Goal: Task Accomplishment & Management: Use online tool/utility

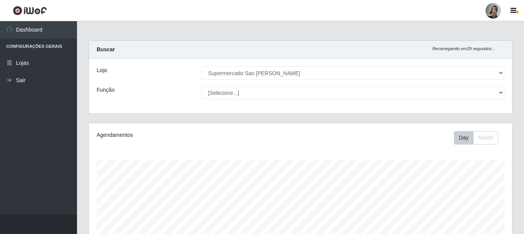
select select "383"
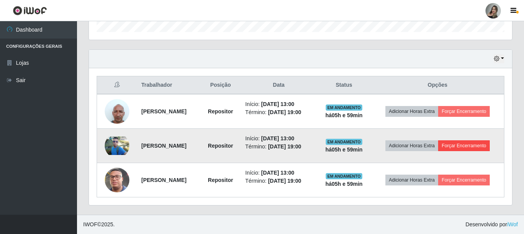
scroll to position [160, 423]
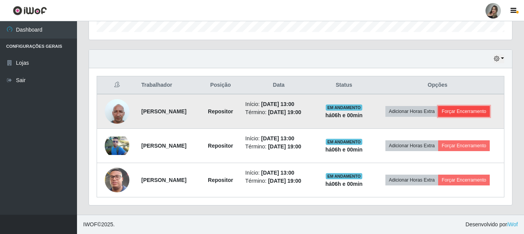
click at [483, 114] on button "Forçar Encerramento" at bounding box center [464, 111] width 52 height 11
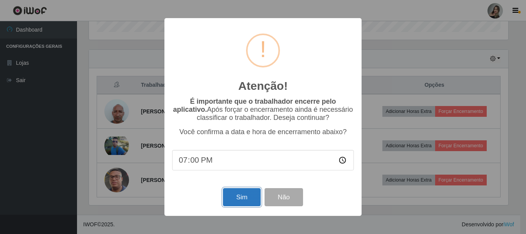
click at [246, 197] on button "Sim" at bounding box center [241, 197] width 37 height 18
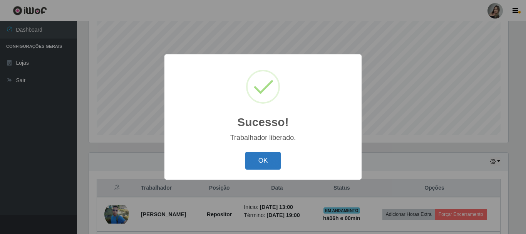
click at [267, 160] on button "OK" at bounding box center [263, 161] width 36 height 18
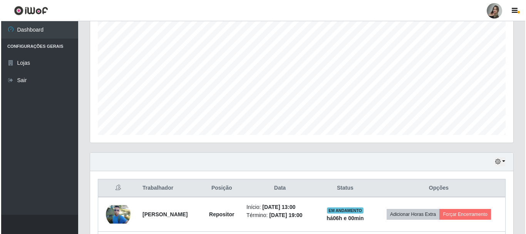
scroll to position [209, 0]
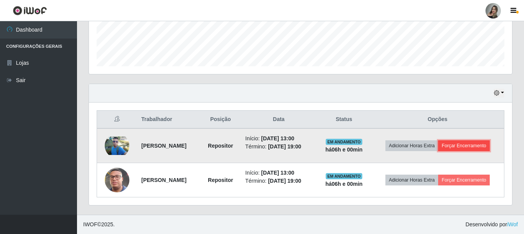
click at [456, 145] on button "Forçar Encerramento" at bounding box center [464, 145] width 52 height 11
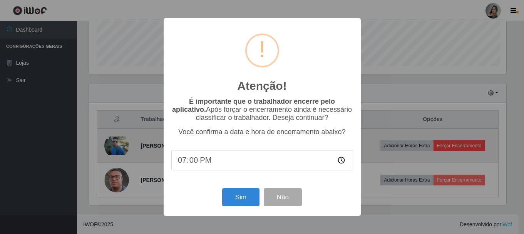
scroll to position [160, 419]
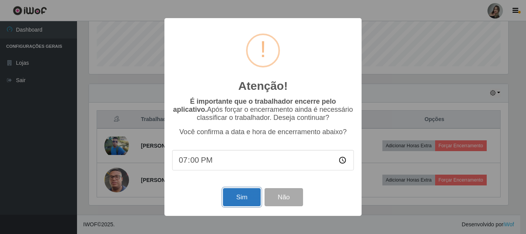
click at [237, 203] on button "Sim" at bounding box center [241, 197] width 37 height 18
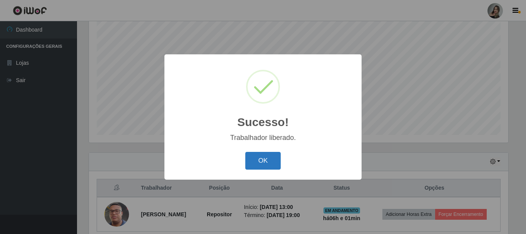
click at [267, 159] on button "OK" at bounding box center [263, 161] width 36 height 18
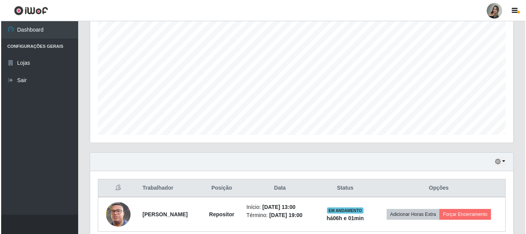
scroll to position [175, 0]
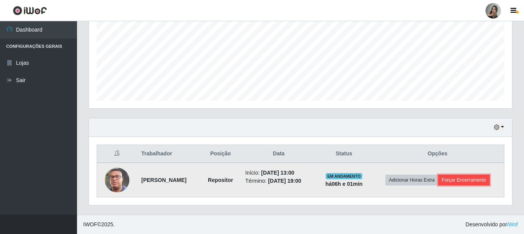
click at [458, 183] on button "Forçar Encerramento" at bounding box center [464, 179] width 52 height 11
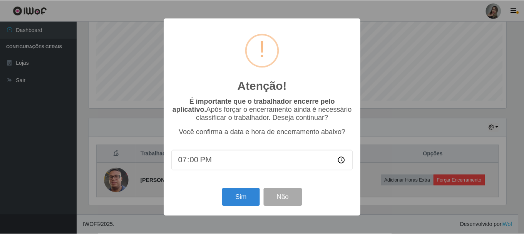
scroll to position [160, 419]
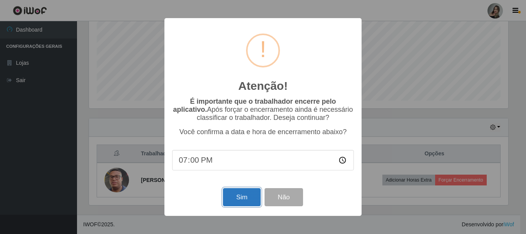
click at [240, 201] on button "Sim" at bounding box center [241, 197] width 37 height 18
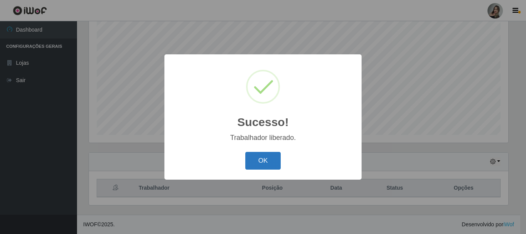
click at [264, 166] on button "OK" at bounding box center [263, 161] width 36 height 18
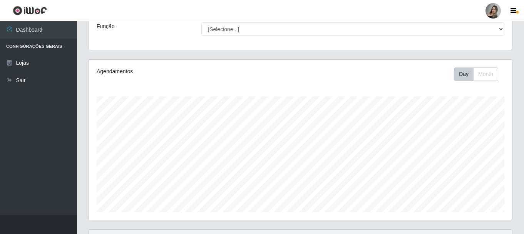
scroll to position [140, 0]
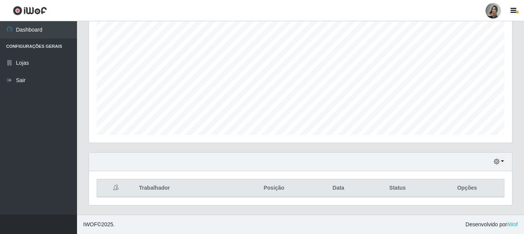
click at [504, 161] on div "Hoje 1 dia 3 dias 1 Semana Não encerrados" at bounding box center [300, 161] width 423 height 18
